Goal: Task Accomplishment & Management: Complete application form

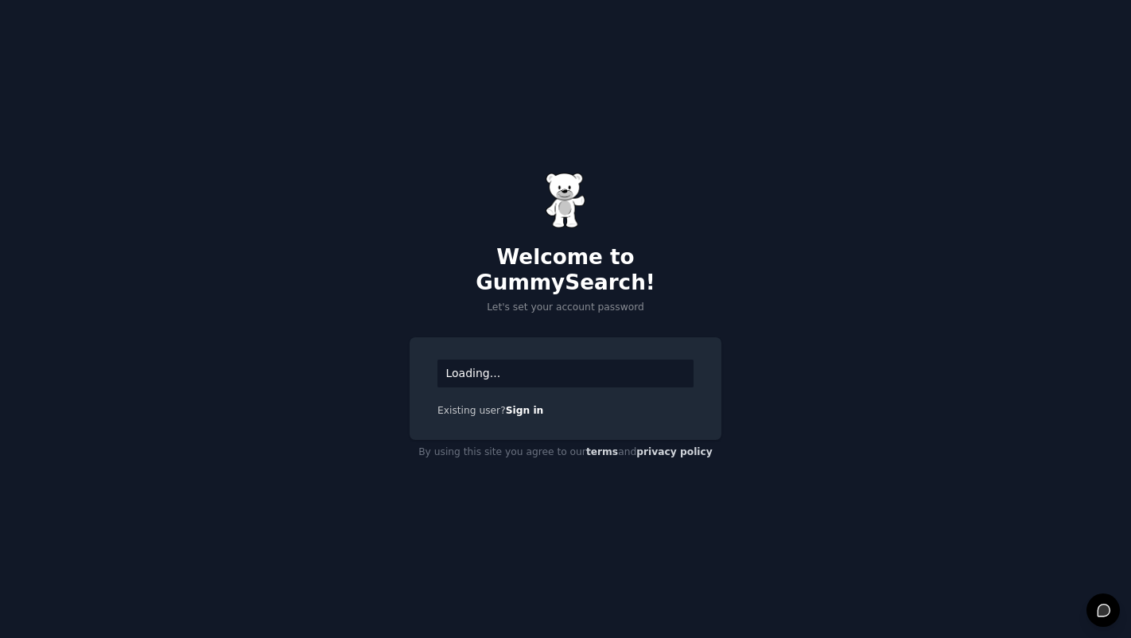
click at [570, 360] on div "Loading..." at bounding box center [566, 374] width 256 height 28
click at [512, 405] on div "Loading... Existing user? Sign in" at bounding box center [566, 388] width 312 height 103
click at [515, 404] on div "Existing user? Sign in" at bounding box center [566, 411] width 256 height 14
click at [521, 405] on div "Existing user? Sign in" at bounding box center [566, 411] width 256 height 14
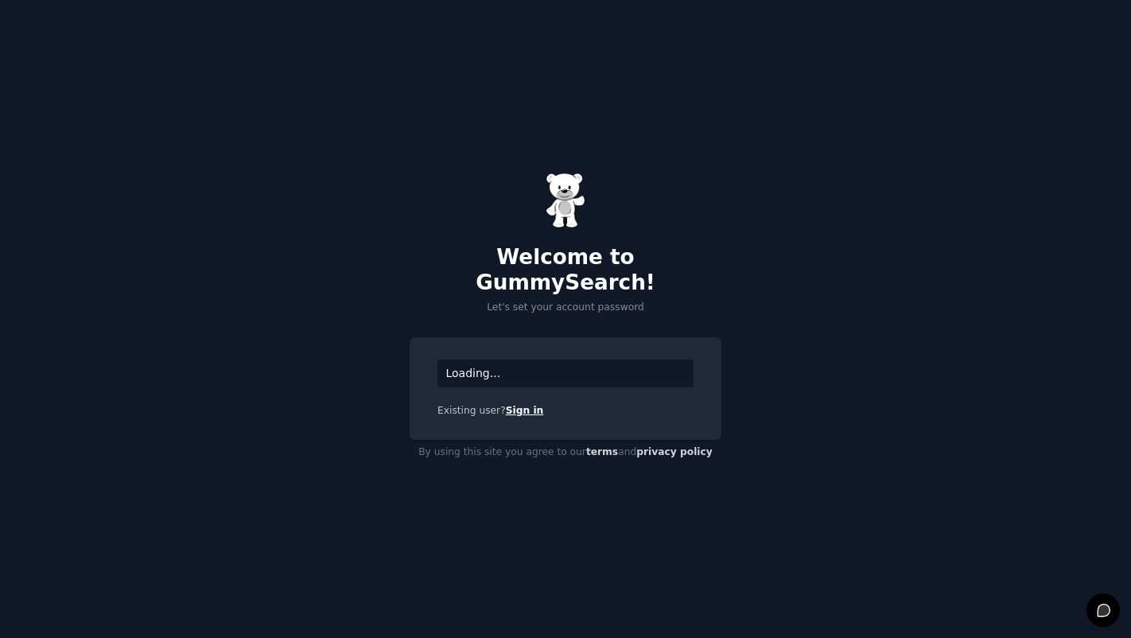
click at [518, 405] on link "Sign in" at bounding box center [525, 410] width 38 height 11
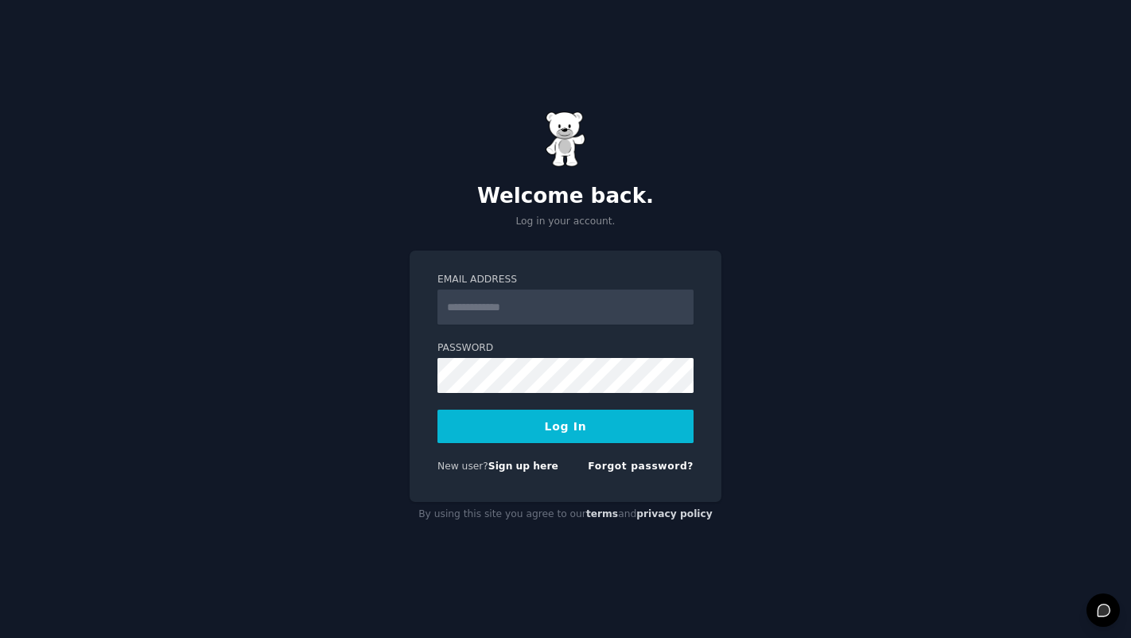
click at [523, 317] on input "Email Address" at bounding box center [566, 307] width 256 height 35
type input "**********"
click at [592, 441] on button "Log In" at bounding box center [566, 426] width 256 height 33
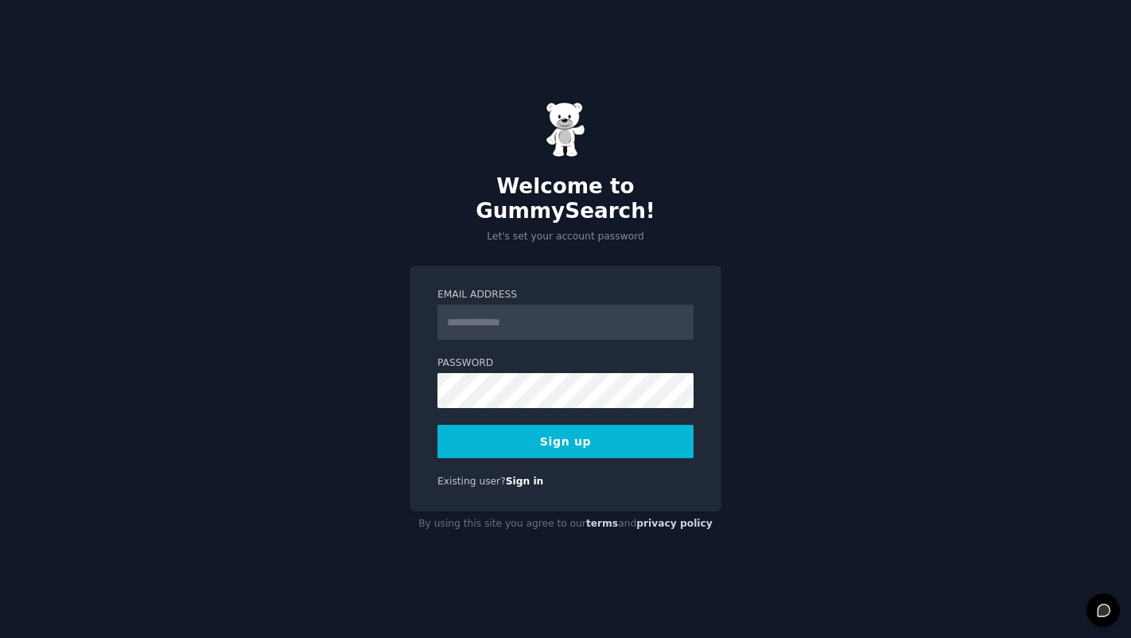
click at [586, 312] on input "Email Address" at bounding box center [566, 322] width 256 height 35
click at [590, 318] on input "Email Address" at bounding box center [566, 322] width 256 height 35
type input "**********"
click at [578, 434] on button "Sign up" at bounding box center [566, 441] width 256 height 33
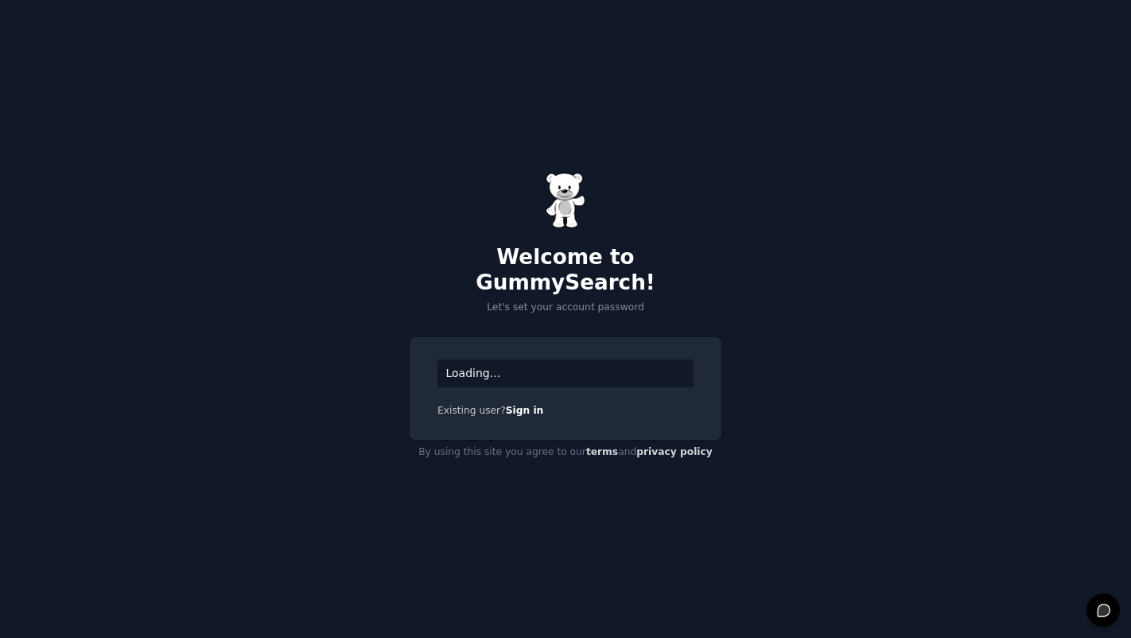
click at [516, 360] on div "Loading..." at bounding box center [566, 374] width 256 height 28
